Goal: Navigation & Orientation: Find specific page/section

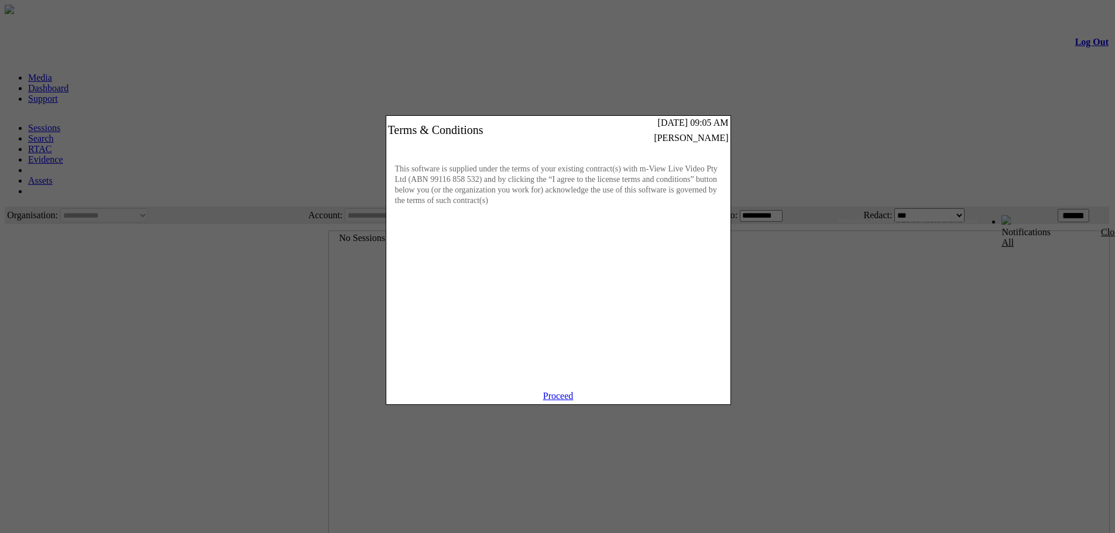
click at [570, 401] on link "Proceed" at bounding box center [558, 396] width 30 height 10
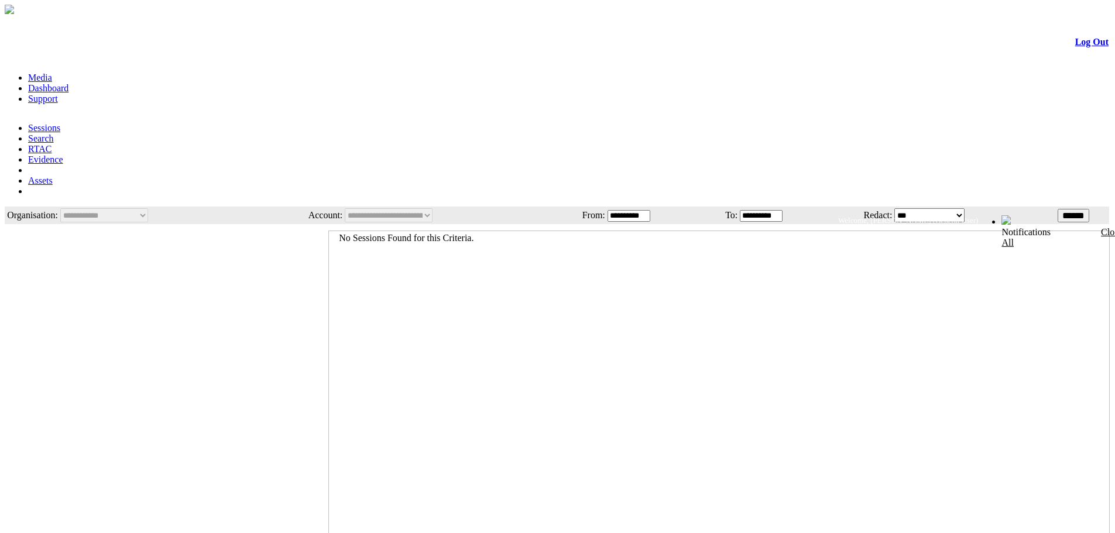
click at [68, 83] on link "Dashboard" at bounding box center [48, 88] width 40 height 10
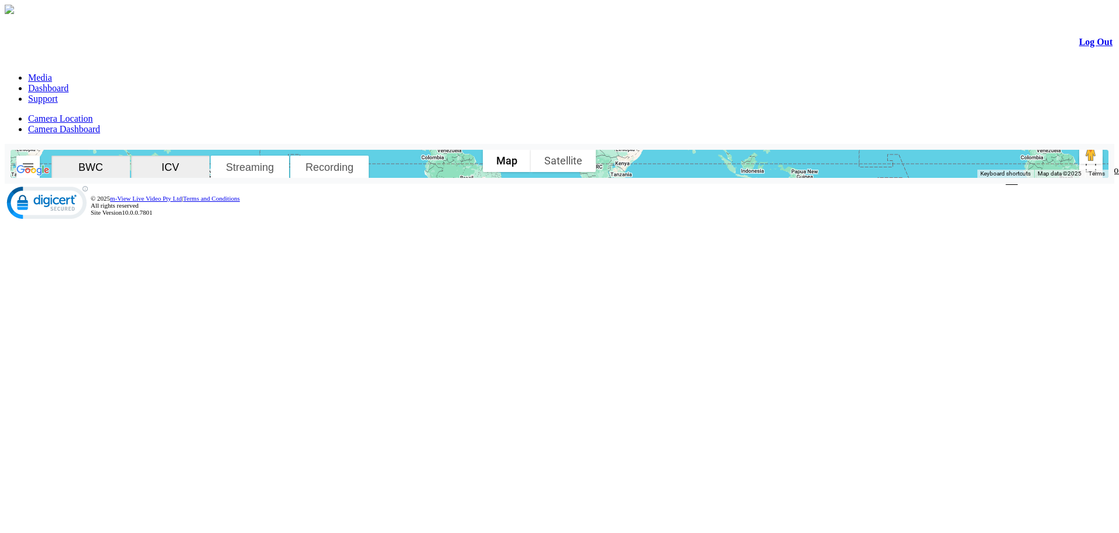
click at [52, 73] on link "Media" at bounding box center [40, 78] width 24 height 10
click at [100, 124] on link "Camera Dashboard" at bounding box center [64, 129] width 72 height 10
